Goal: Check status: Check status

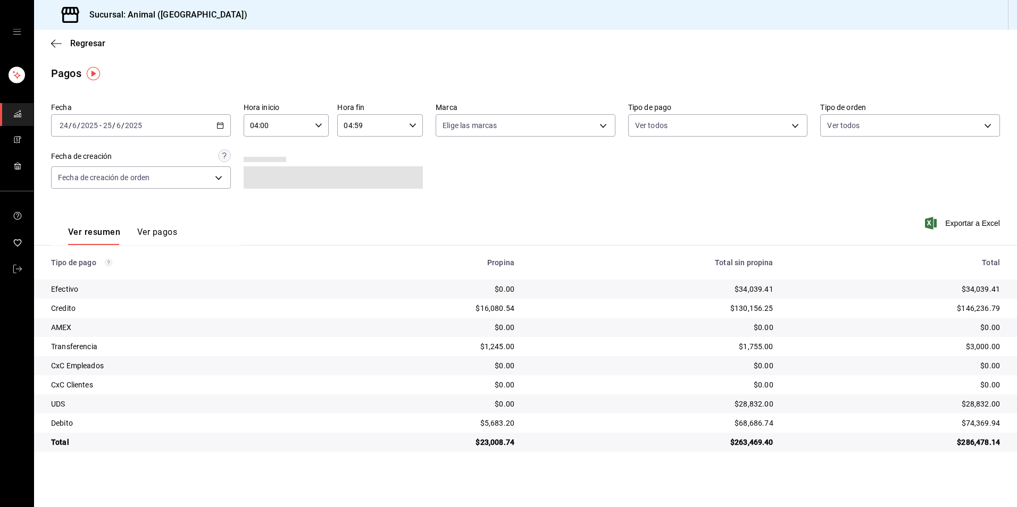
click at [219, 119] on div "[DATE] [DATE] - [DATE] [DATE]" at bounding box center [141, 125] width 180 height 22
click at [107, 163] on span "Hoy" at bounding box center [101, 157] width 82 height 11
type input "00:00"
type input "23:59"
click at [320, 121] on div "00:00 Hora inicio" at bounding box center [287, 125] width 86 height 22
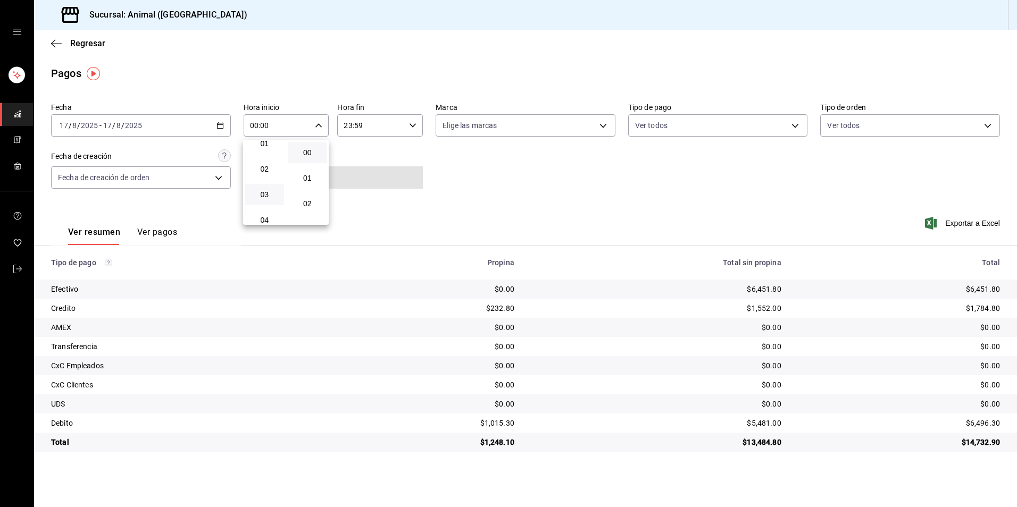
scroll to position [53, 0]
click at [262, 198] on span "04" at bounding box center [265, 201] width 26 height 9
type input "04:00"
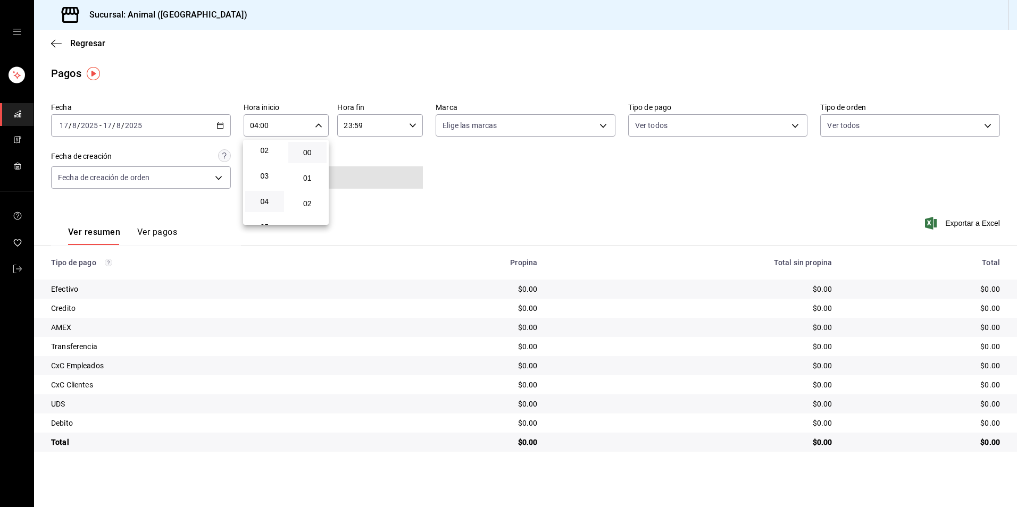
click at [501, 186] on div at bounding box center [508, 253] width 1017 height 507
